Goal: Use online tool/utility: Utilize a website feature to perform a specific function

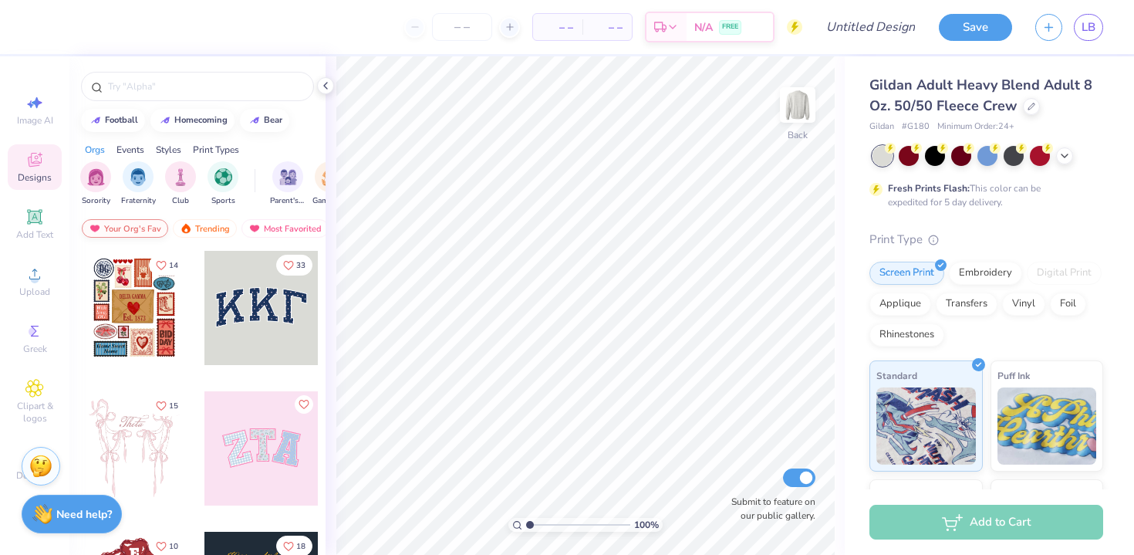
click at [113, 226] on div "Your Org's Fav" at bounding box center [125, 228] width 86 height 19
click at [14, 473] on div "Decorate" at bounding box center [35, 465] width 54 height 46
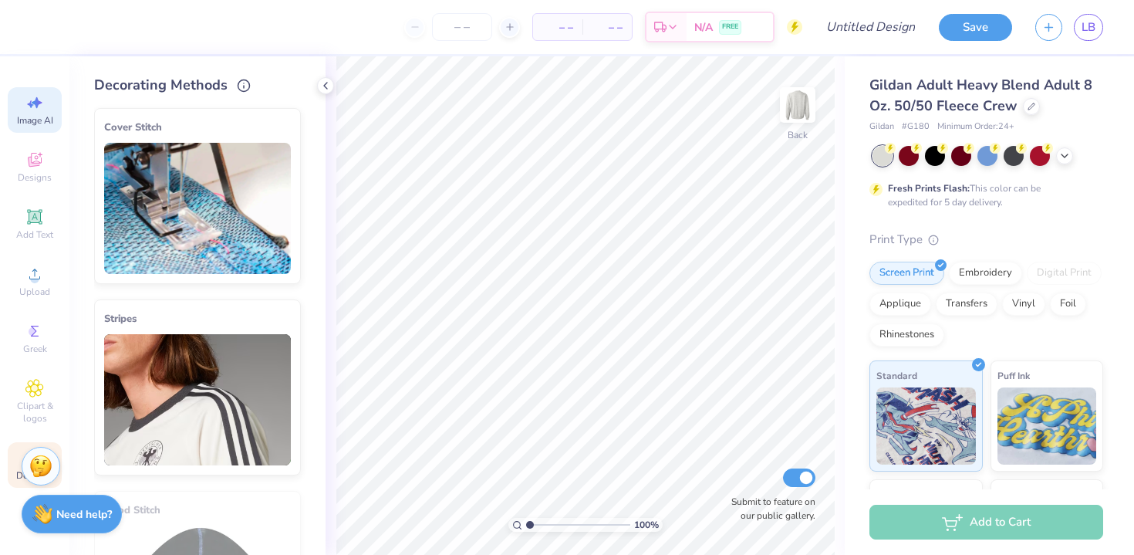
click at [38, 108] on icon at bounding box center [34, 102] width 19 height 19
select select "4"
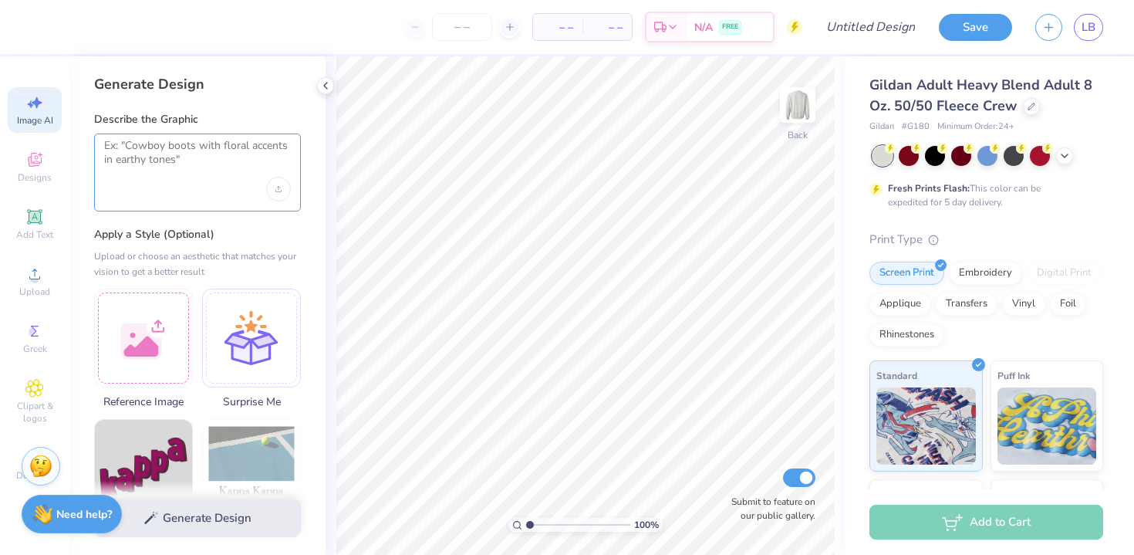
click at [161, 163] on textarea at bounding box center [197, 158] width 187 height 39
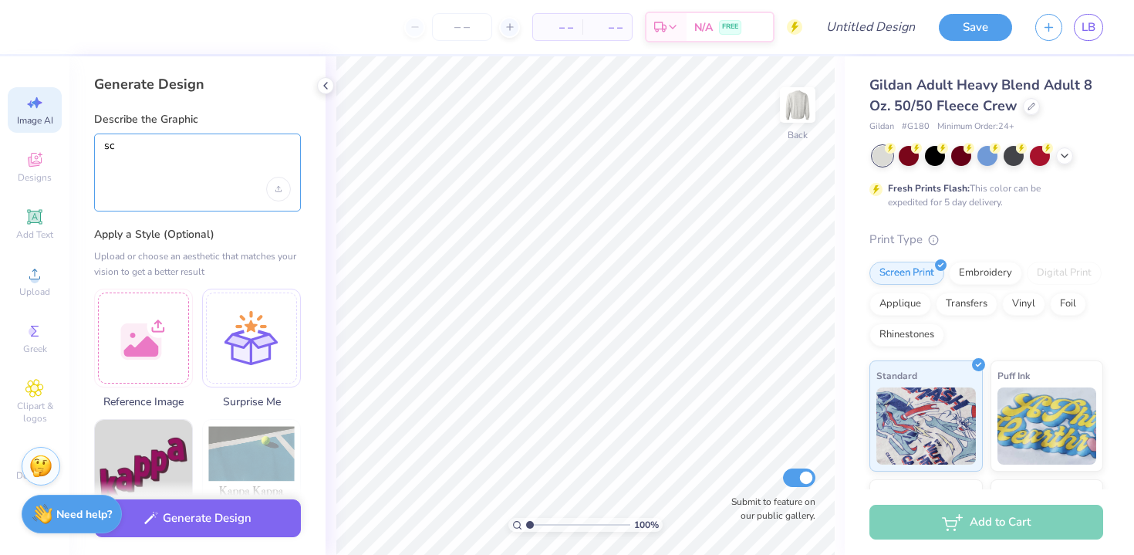
type textarea "s"
type textarea "j"
type textarea "l"
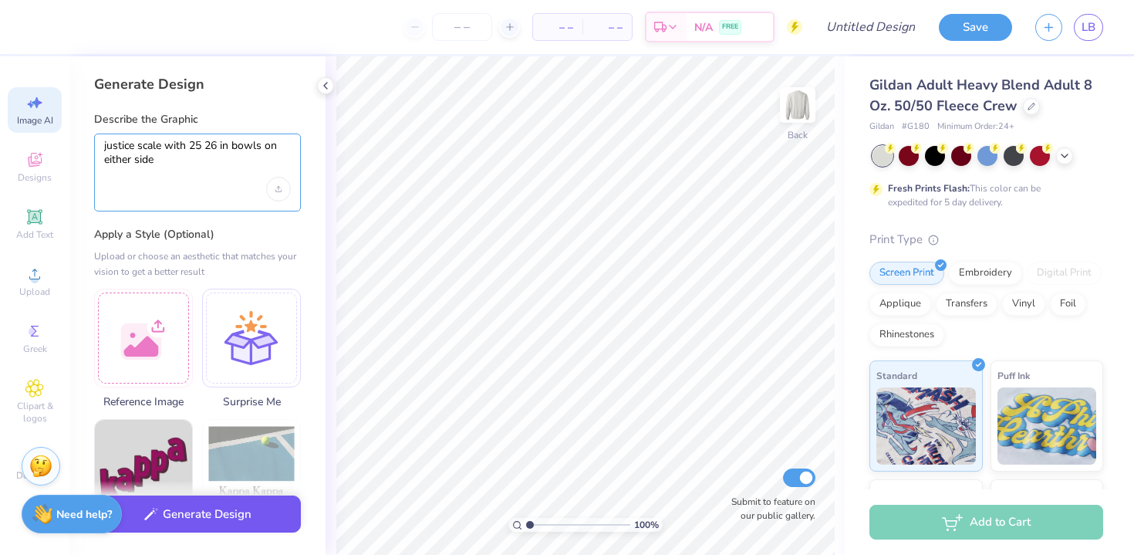
type textarea "justice scale with 25 26 in bowls on either side"
click at [176, 505] on button "Generate Design" at bounding box center [197, 514] width 207 height 38
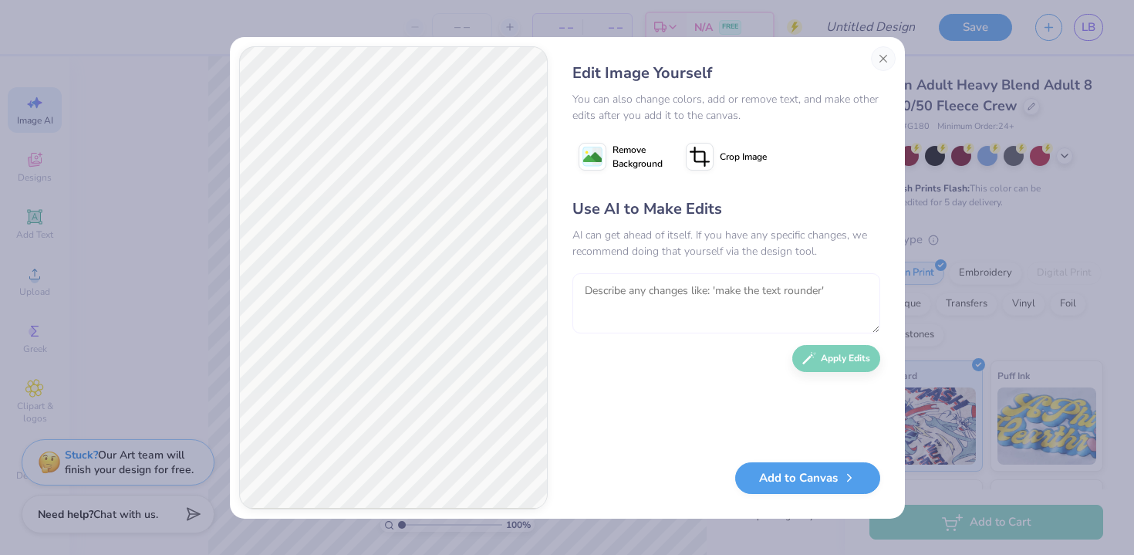
click at [647, 295] on textarea at bounding box center [727, 303] width 308 height 60
type textarea "make it more doodle style, and colors should be black and navy blue"
click at [835, 358] on button "Apply Edits" at bounding box center [837, 354] width 88 height 27
